Goal: Task Accomplishment & Management: Manage account settings

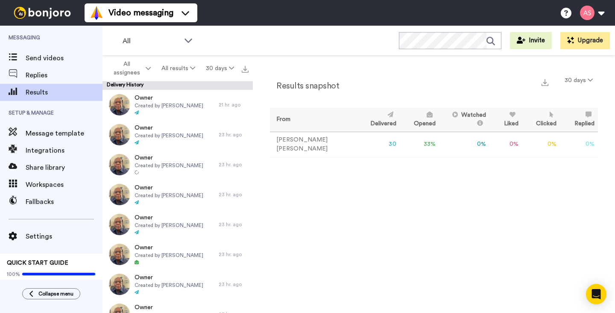
click at [389, 191] on div "Results snapshot 30 days From Delivered Opened Watched Liked Clicked Replied Fa…" at bounding box center [434, 187] width 362 height 262
click at [39, 129] on span "Message template" at bounding box center [64, 133] width 77 height 10
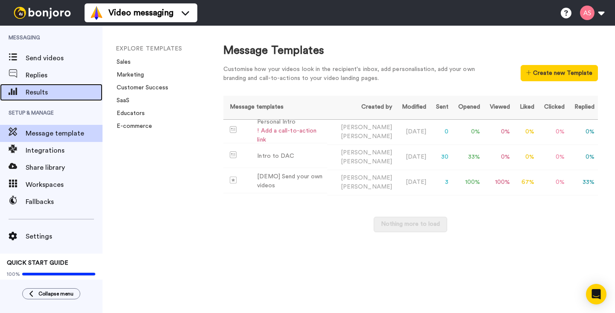
click at [40, 92] on span "Results" at bounding box center [64, 92] width 77 height 10
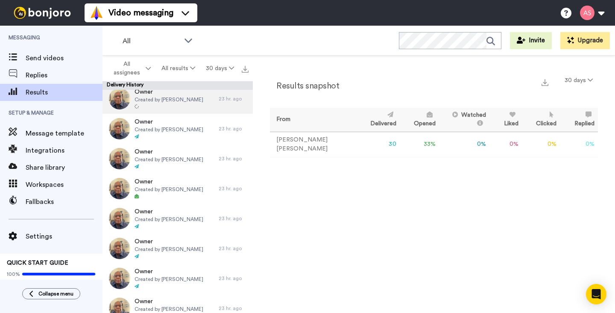
scroll to position [66, 0]
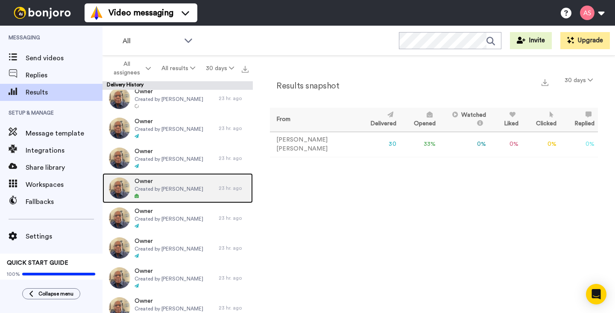
click at [168, 186] on span "Created by [PERSON_NAME]" at bounding box center [169, 188] width 69 height 7
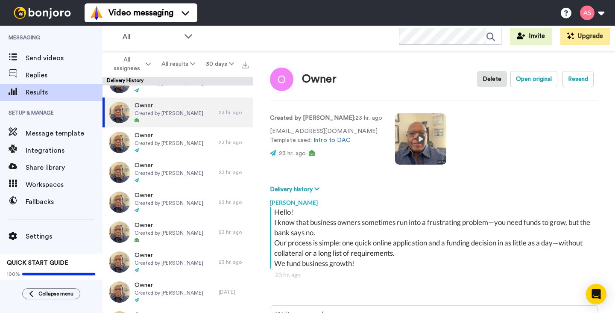
scroll to position [141, 0]
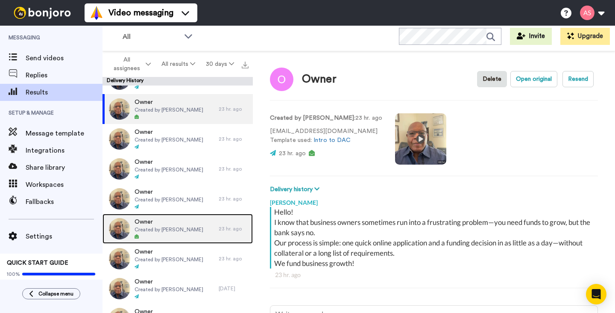
click at [155, 229] on span "Created by Alvin Slaughter" at bounding box center [169, 229] width 69 height 7
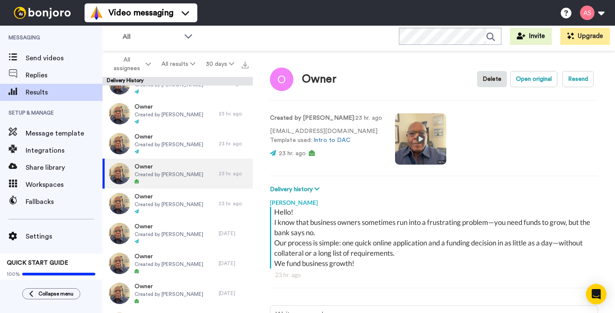
scroll to position [198, 0]
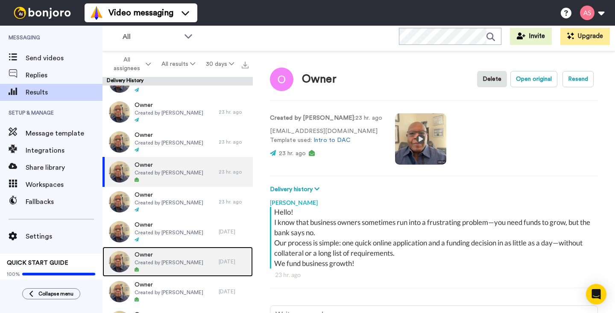
click at [155, 255] on span "Owner" at bounding box center [169, 254] width 69 height 9
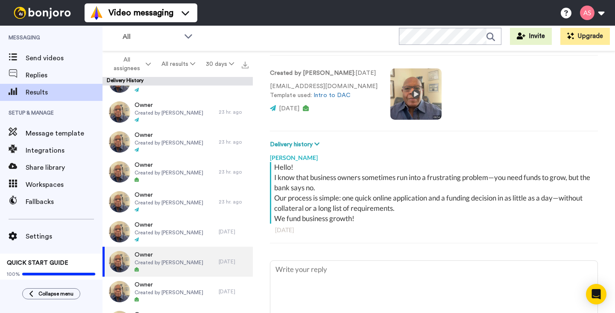
scroll to position [47, 0]
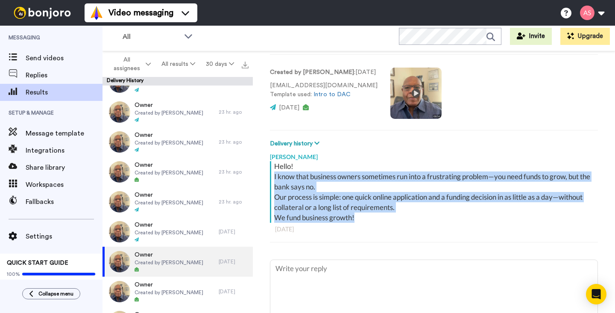
drag, startPoint x: 357, startPoint y: 219, endPoint x: 273, endPoint y: 177, distance: 94.0
click at [273, 177] on div "Hello! I know that business owners sometimes run into a frustrating problem—you…" at bounding box center [433, 192] width 326 height 62
copy div "I know that business owners sometimes run into a frustrating problem—you need f…"
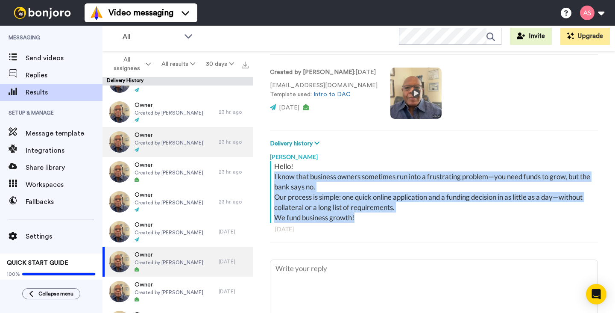
type textarea "x"
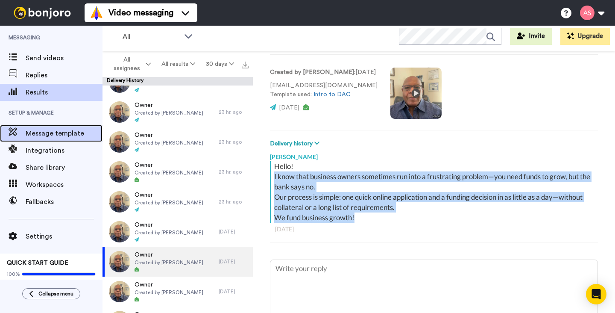
click at [61, 137] on span "Message template" at bounding box center [64, 133] width 77 height 10
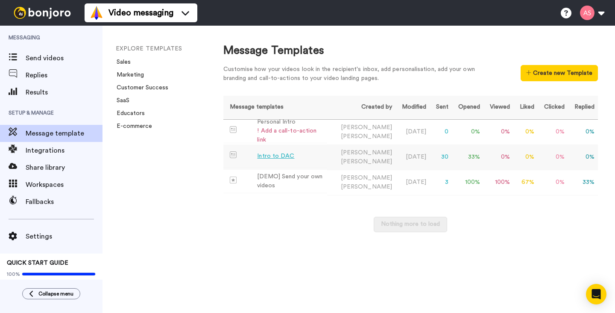
click at [274, 156] on div "Intro to DAC" at bounding box center [275, 156] width 37 height 9
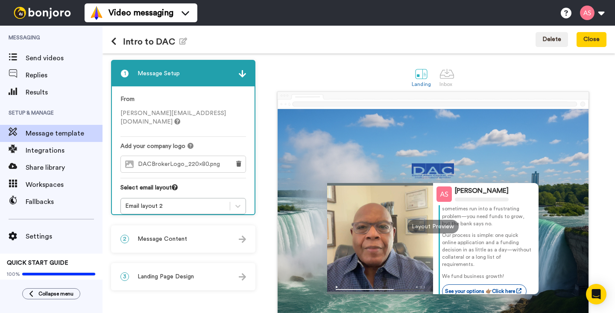
scroll to position [26, 0]
click at [201, 236] on div "2 Message Content" at bounding box center [183, 239] width 143 height 26
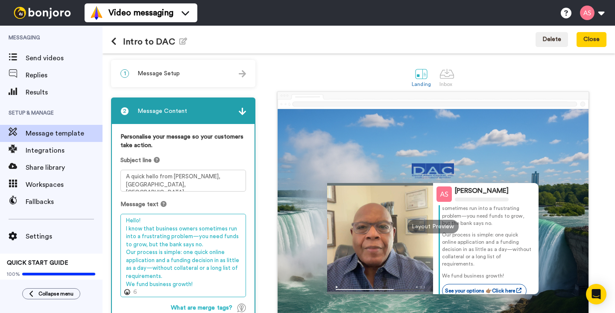
drag, startPoint x: 193, startPoint y: 285, endPoint x: 122, endPoint y: 219, distance: 96.8
click at [122, 219] on textarea "Hello! I know that business owners sometimes run into a frustrating problem—you…" at bounding box center [184, 255] width 126 height 83
paste textarea "As a Notary Public here in WNY and funding broker, I care about helping local b…"
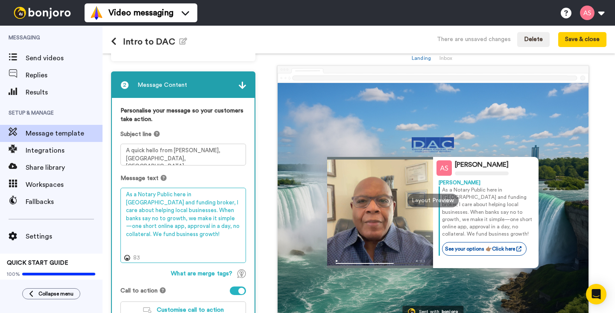
scroll to position [0, 0]
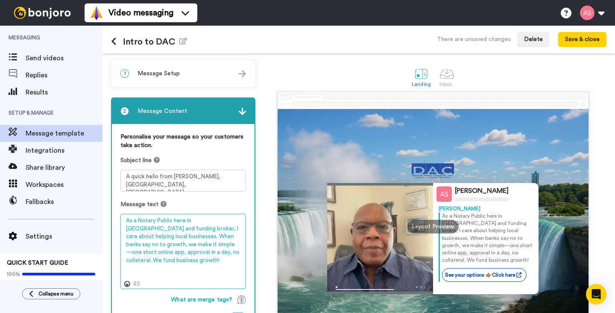
click at [126, 238] on textarea "As a Notary Public here in WNY and funding broker, I care about helping local b…" at bounding box center [184, 251] width 126 height 75
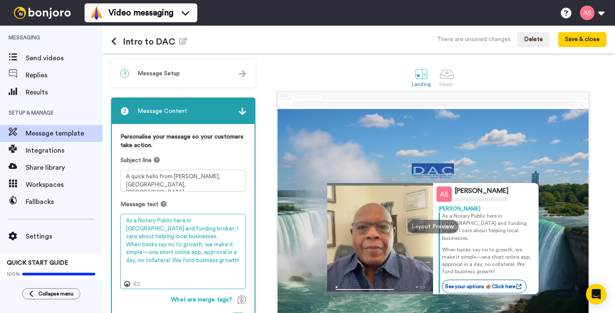
click at [173, 253] on textarea "As a Notary Public here in WNY and funding broker, I care about helping local b…" at bounding box center [184, 251] width 126 height 75
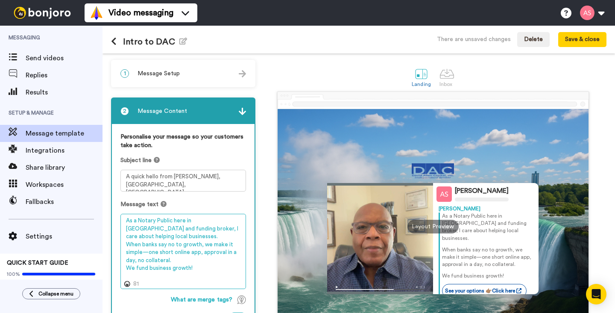
scroll to position [0, 0]
click at [217, 222] on textarea "As a Notary Public here in WNY and funding broker, I care about helping local b…" at bounding box center [184, 251] width 126 height 75
click at [153, 238] on textarea "As a Notary Public here in WNY and business funding broker, I care about helpin…" at bounding box center [184, 251] width 126 height 75
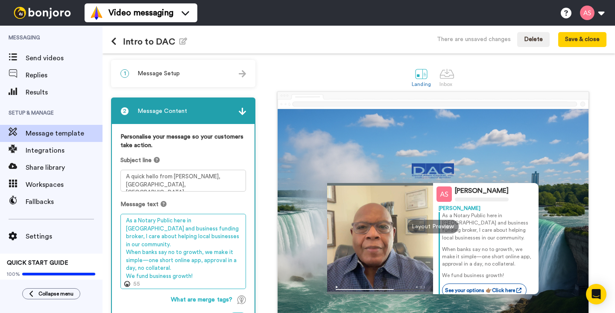
scroll to position [8, 0]
click at [182, 245] on textarea "As a Notary Public here in WNY and business funding broker, I care about helpin…" at bounding box center [184, 251] width 126 height 75
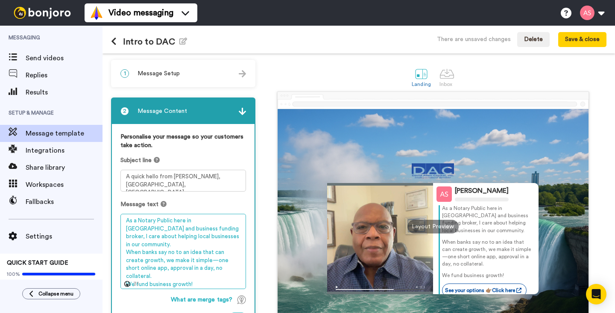
click at [202, 245] on textarea "As a Notary Public here in WNY and business funding broker, I care about helpin…" at bounding box center [184, 251] width 126 height 75
click at [177, 261] on textarea "As a Notary Public here in WNY and business funding broker, I care about helpin…" at bounding box center [184, 251] width 126 height 75
click at [221, 262] on textarea "As a Notary Public here in WNY and business funding broker, I care about helpin…" at bounding box center [184, 251] width 126 height 75
click at [148, 269] on textarea "As a Notary Public here in WNY and business funding broker, I care about helpin…" at bounding box center [184, 251] width 126 height 75
click at [193, 278] on textarea "As a Notary Public here in WNY and business funding broker, I care about helpin…" at bounding box center [184, 251] width 126 height 75
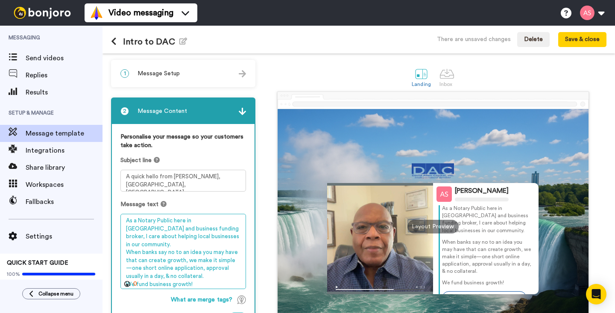
drag, startPoint x: 193, startPoint y: 278, endPoint x: 121, endPoint y: 221, distance: 92.4
click at [121, 221] on textarea "As a Notary Public here in WNY and business funding broker, I care about helpin…" at bounding box center [184, 251] width 126 height 75
paste textarea "in WNY and business funding broker, I care about helping local businesses grow.…"
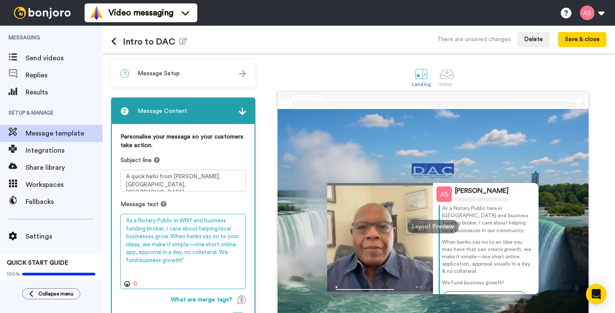
scroll to position [0, 0]
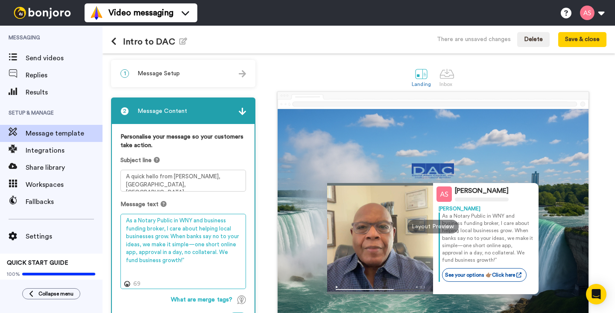
click at [170, 237] on textarea "As a Notary Public in WNY and business funding broker, I care about helping loc…" at bounding box center [184, 251] width 126 height 75
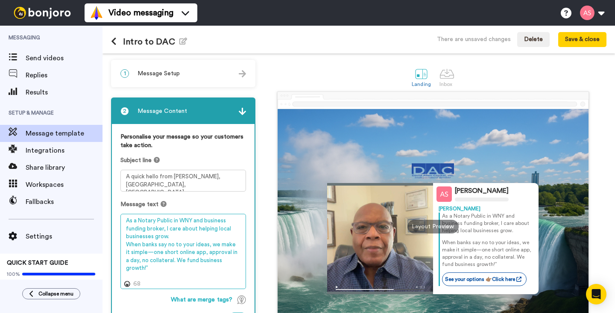
click at [172, 262] on textarea "As a Notary Public in WNY and business funding broker, I care about helping loc…" at bounding box center [184, 251] width 126 height 75
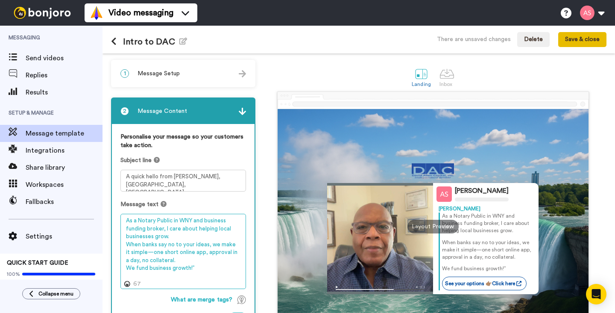
type textarea "As a Notary Public in WNY and business funding broker, I care about helping loc…"
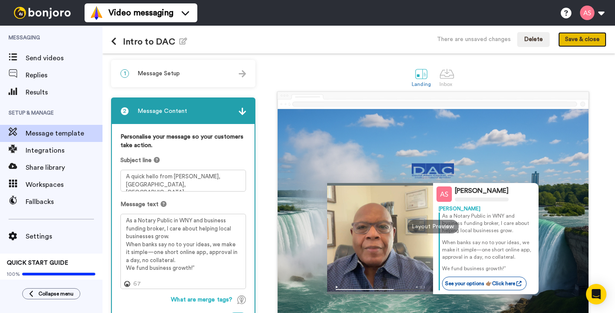
click at [572, 41] on button "Save & close" at bounding box center [583, 39] width 48 height 15
